Goal: Information Seeking & Learning: Learn about a topic

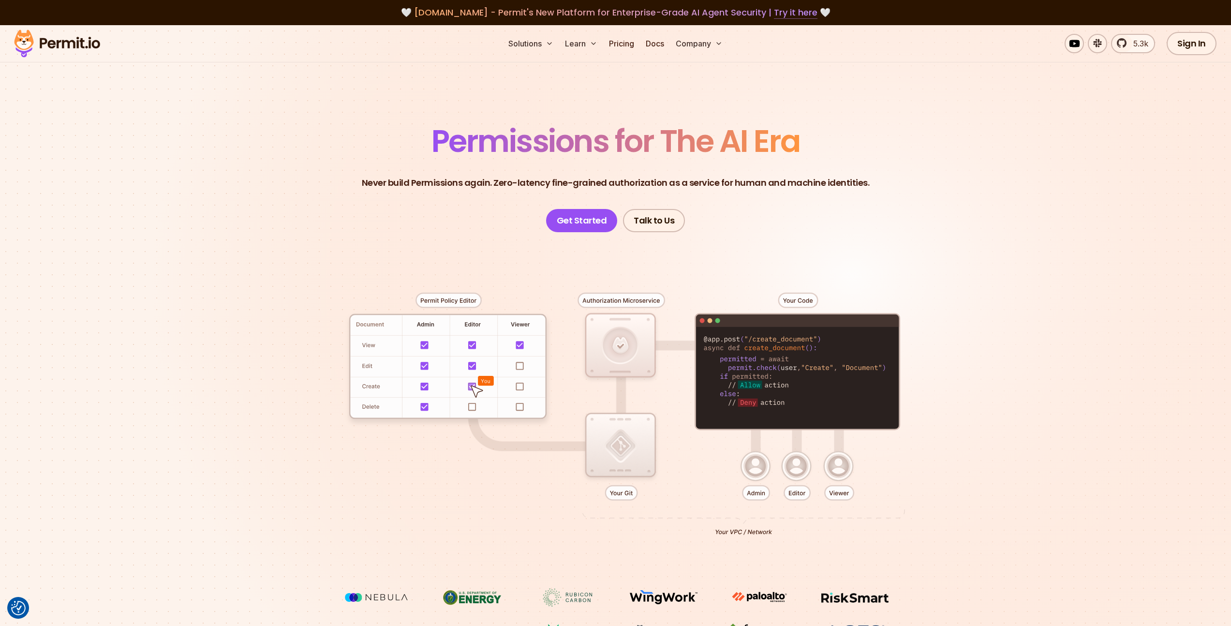
click at [801, 9] on link "Try it here" at bounding box center [796, 12] width 44 height 13
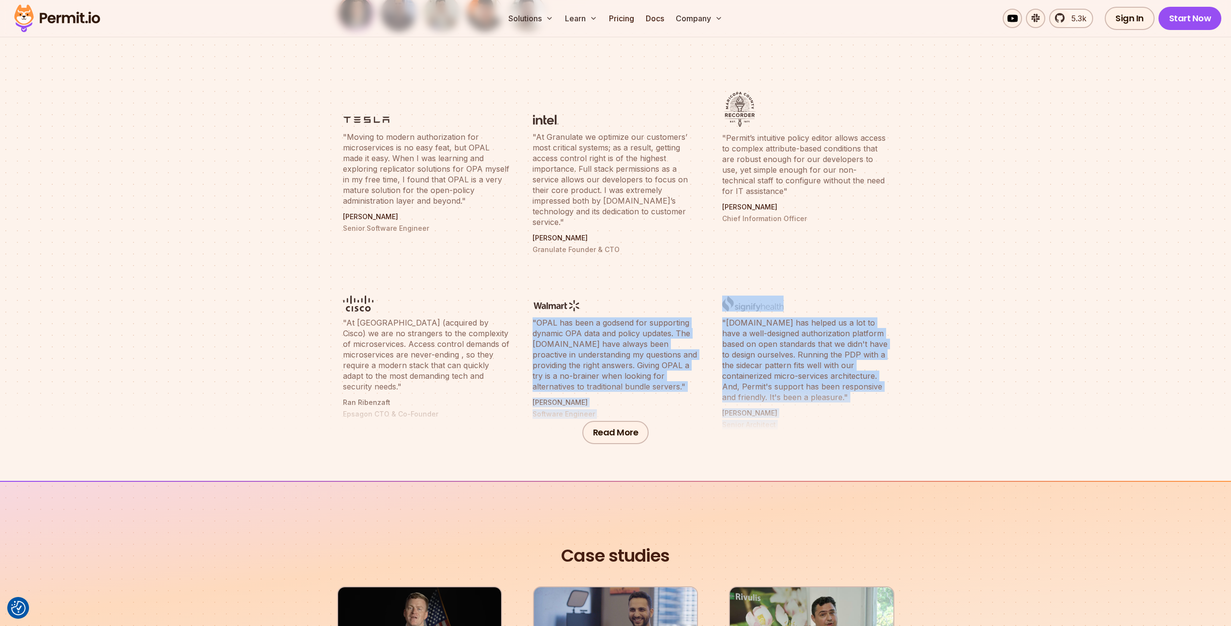
drag, startPoint x: 571, startPoint y: 305, endPoint x: 670, endPoint y: 395, distance: 133.5
click at [670, 395] on section ""Moving to modern authorization for microservices is no easy feat, but OPAL mad…" at bounding box center [615, 279] width 1231 height 402
click at [670, 395] on div "Read More" at bounding box center [615, 432] width 1231 height 97
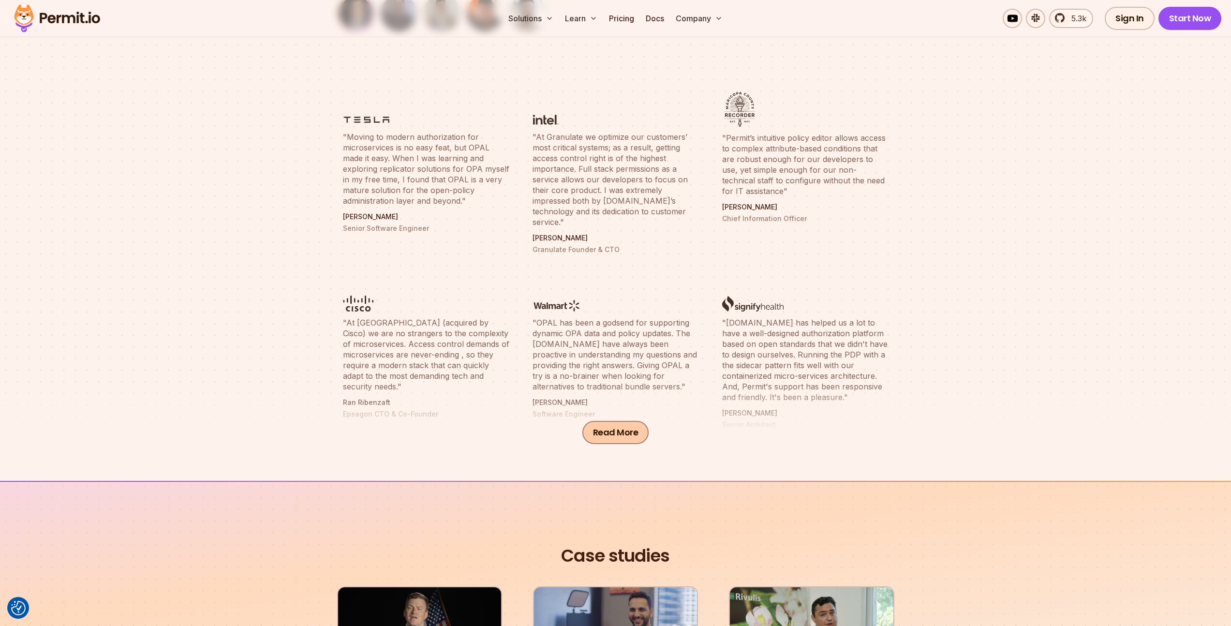
click at [623, 440] on button "Read More" at bounding box center [615, 432] width 67 height 23
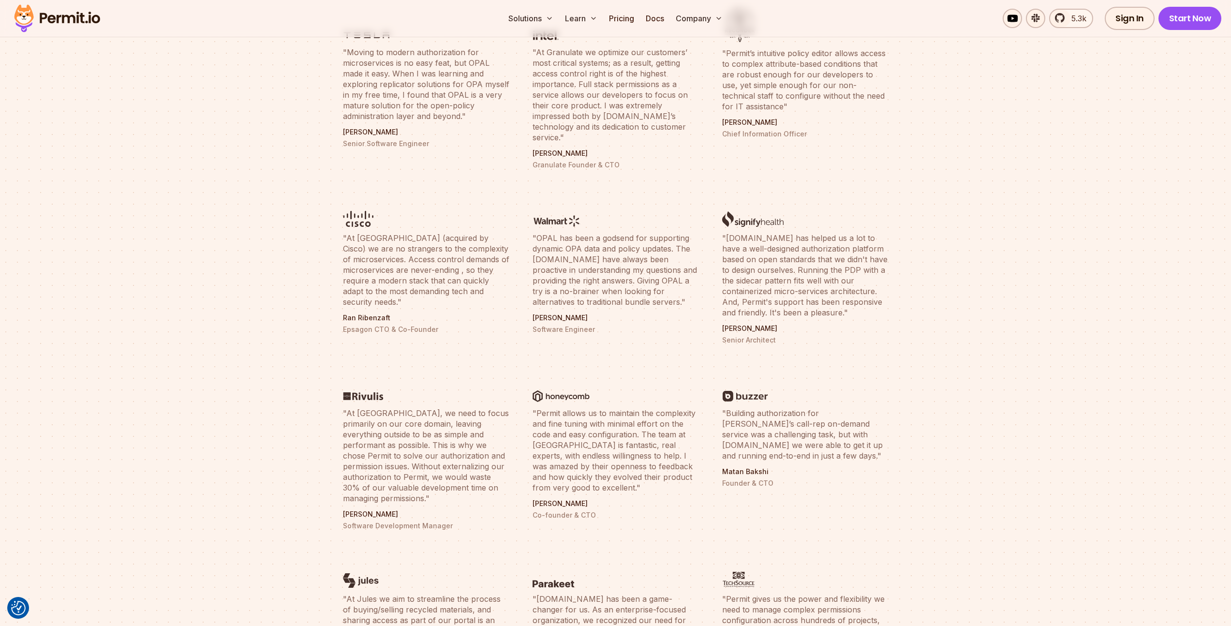
scroll to position [385, 0]
drag, startPoint x: 629, startPoint y: 210, endPoint x: 659, endPoint y: 306, distance: 100.2
click at [659, 306] on li ""OPAL has been a godsend for supporting dynamic OPA data and policy updates. Th…" at bounding box center [616, 269] width 178 height 164
click at [659, 312] on p "Jayanth Vhavle" at bounding box center [616, 317] width 166 height 10
drag, startPoint x: 666, startPoint y: 295, endPoint x: 645, endPoint y: 282, distance: 24.3
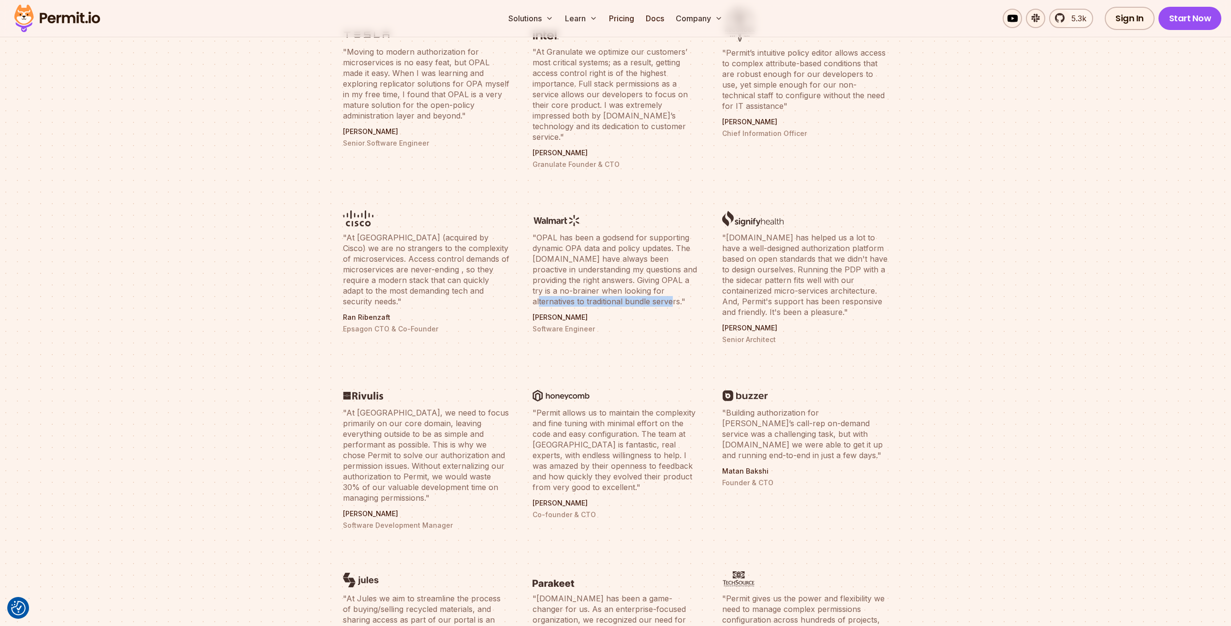
click at [645, 282] on blockquote ""OPAL has been a godsend for supporting dynamic OPA data and policy updates. Th…" at bounding box center [616, 269] width 166 height 74
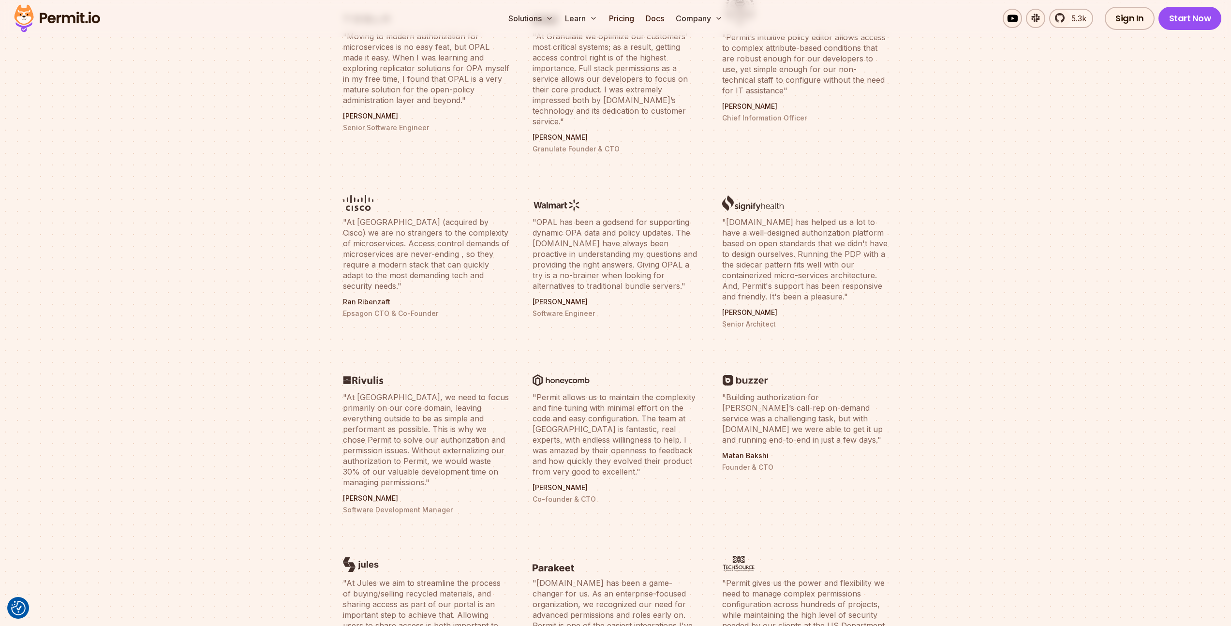
click at [626, 242] on blockquote ""OPAL has been a godsend for supporting dynamic OPA data and policy updates. Th…" at bounding box center [616, 254] width 166 height 74
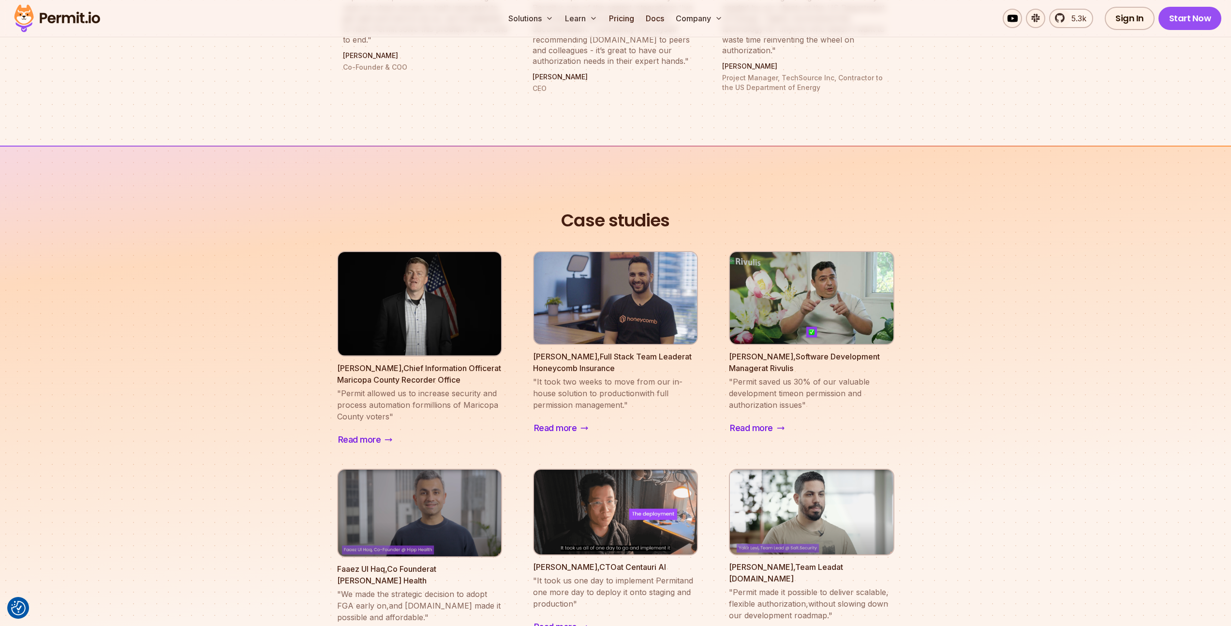
scroll to position [0, 0]
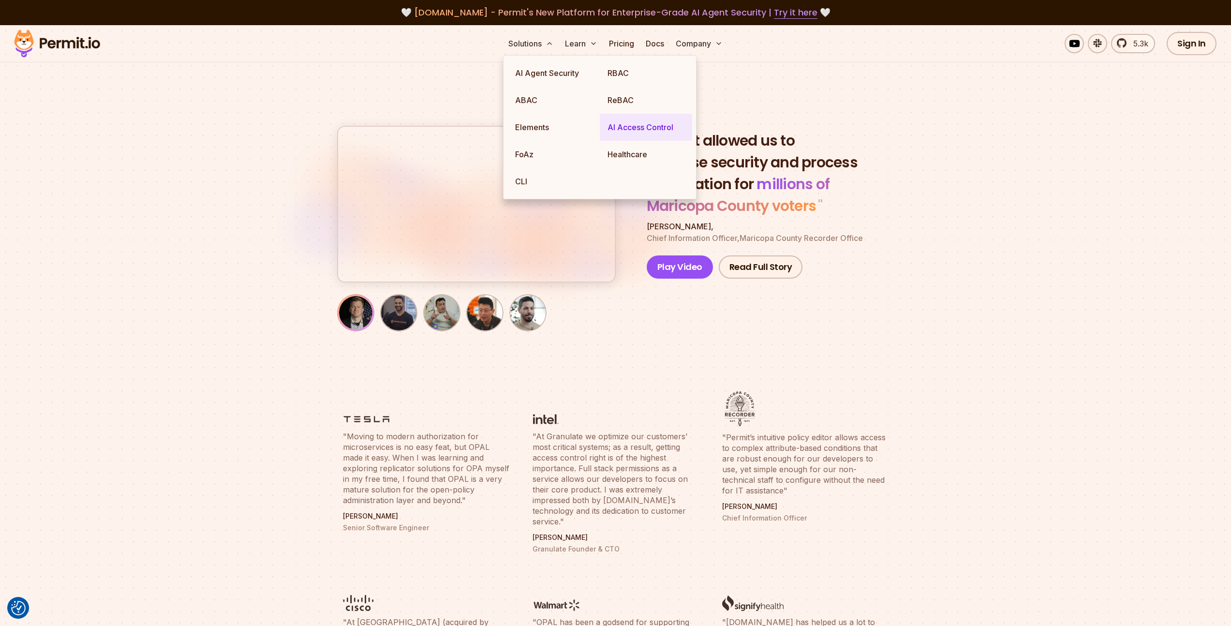
click at [640, 134] on link "AI Access Control" at bounding box center [646, 127] width 92 height 27
